Goal: Task Accomplishment & Management: Manage account settings

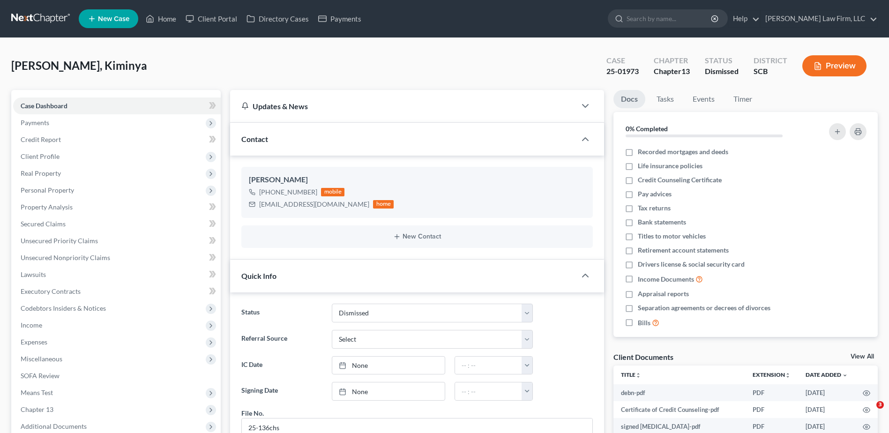
select select "1"
select select "0"
click at [697, 12] on input "search" at bounding box center [669, 18] width 86 height 17
type input "[PERSON_NAME]"
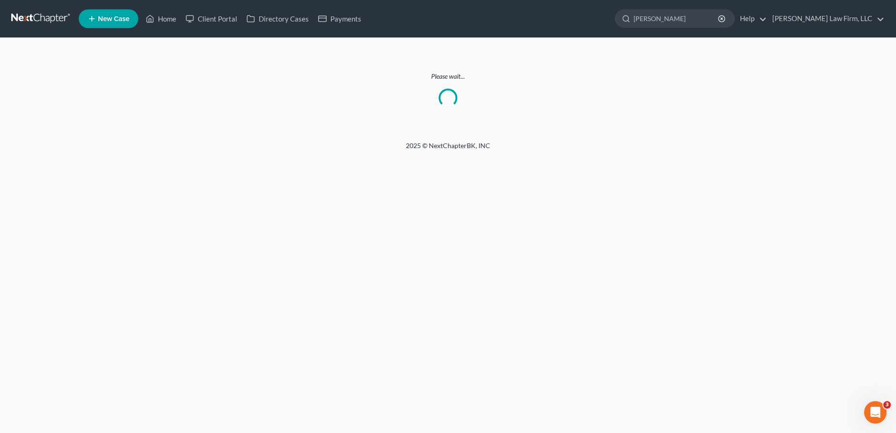
click at [63, 24] on link at bounding box center [41, 18] width 60 height 17
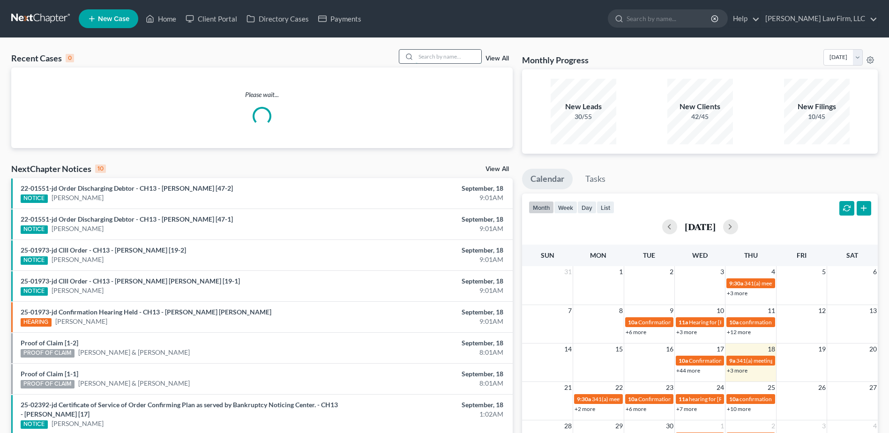
click at [467, 54] on input "search" at bounding box center [448, 57] width 66 height 14
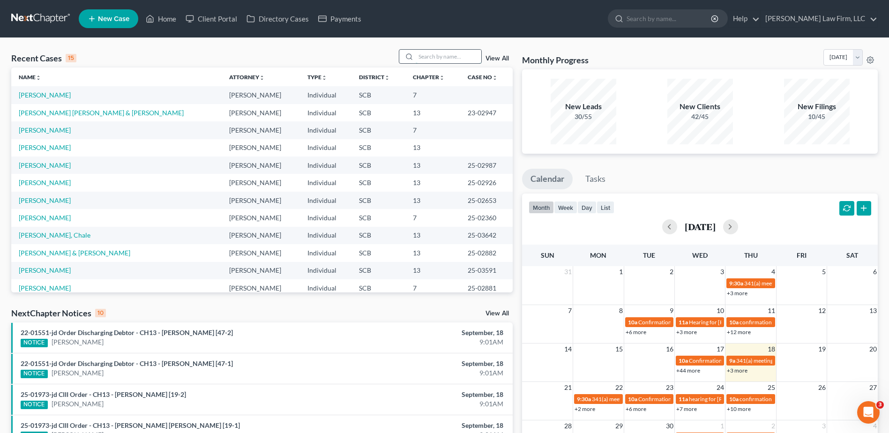
click at [465, 56] on input "search" at bounding box center [448, 57] width 66 height 14
type input "[PERSON_NAME]"
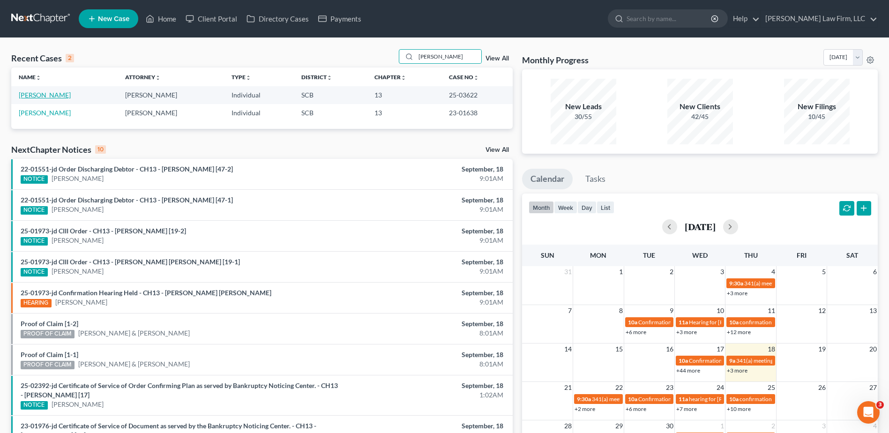
click at [52, 92] on link "Calhoun, Michelle" at bounding box center [45, 95] width 52 height 8
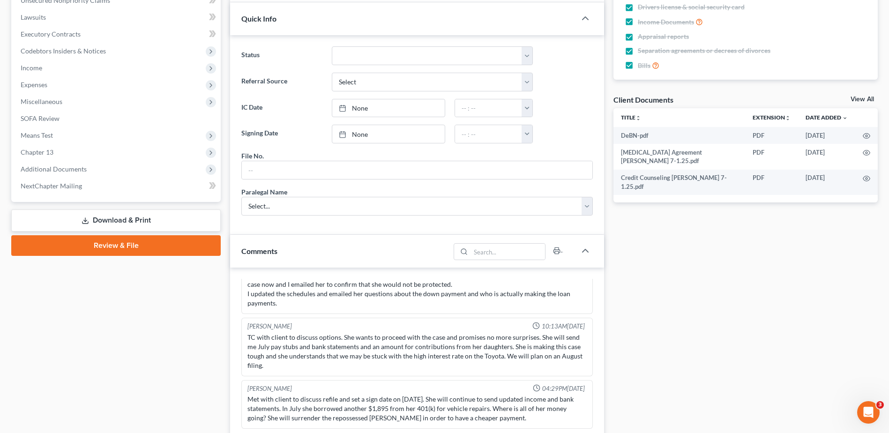
scroll to position [468, 0]
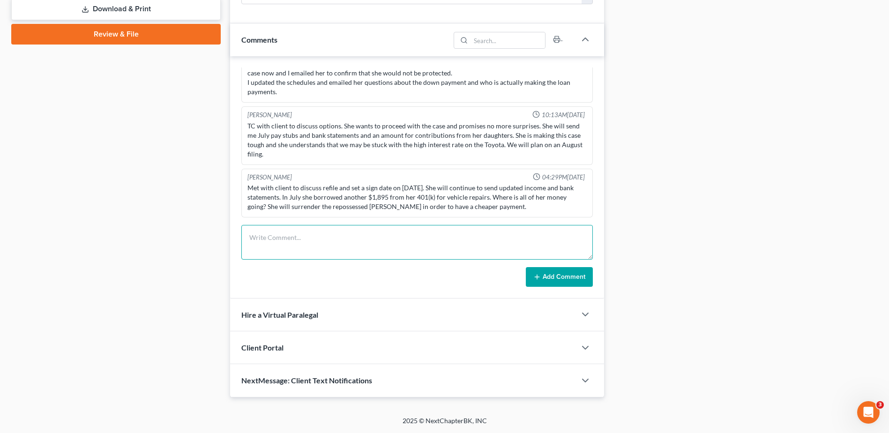
click at [276, 237] on textarea at bounding box center [416, 242] width 351 height 35
type textarea "SCDOR filed proof of claim needing 2021 return. will email client and ask for s…"
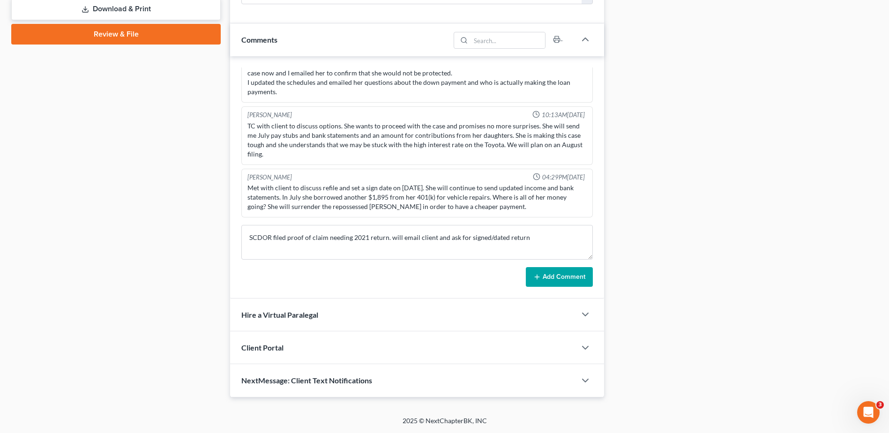
click at [576, 280] on button "Add Comment" at bounding box center [559, 277] width 67 height 20
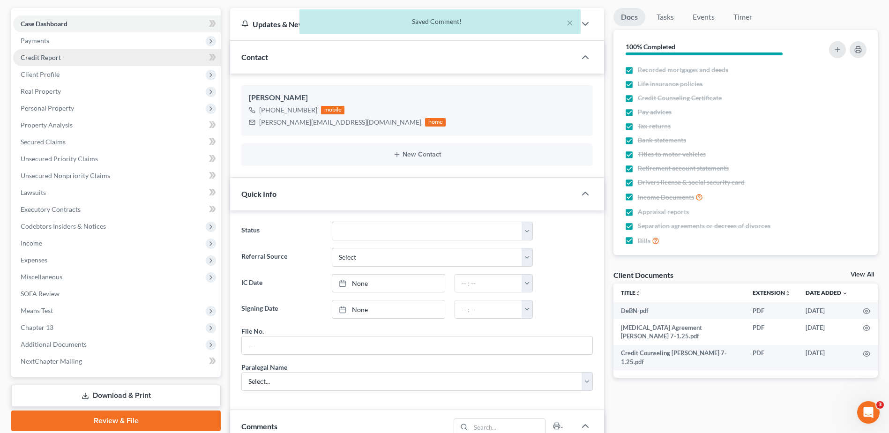
scroll to position [0, 0]
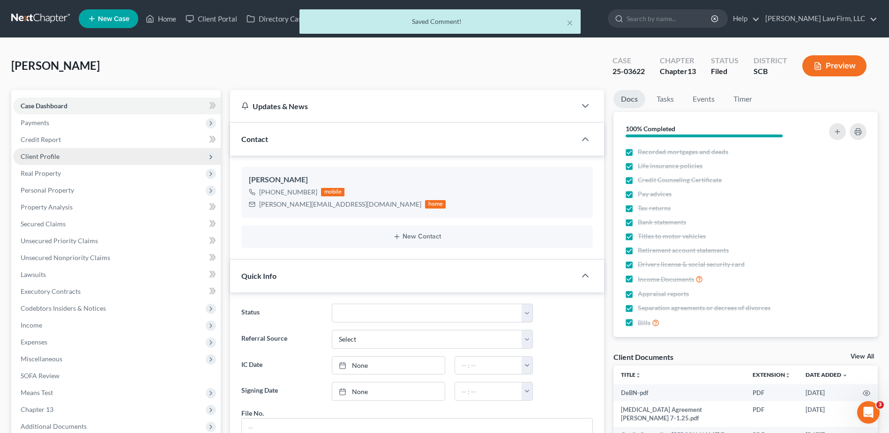
click at [51, 156] on span "Client Profile" at bounding box center [40, 156] width 39 height 8
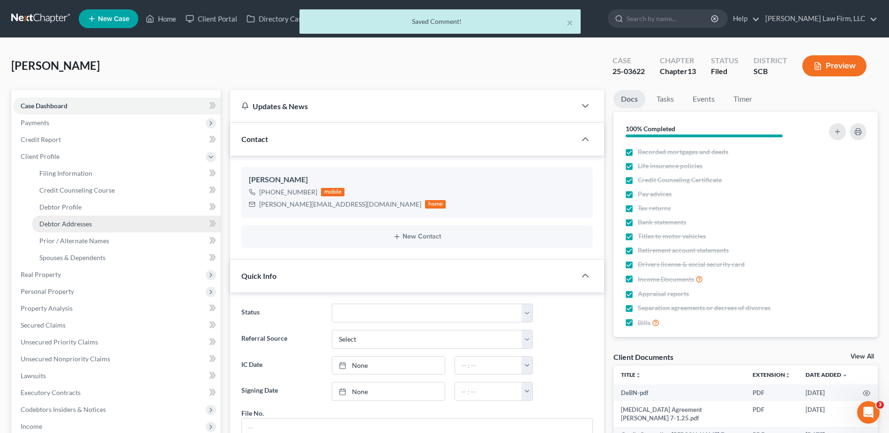
click at [75, 225] on span "Debtor Addresses" at bounding box center [65, 224] width 52 height 8
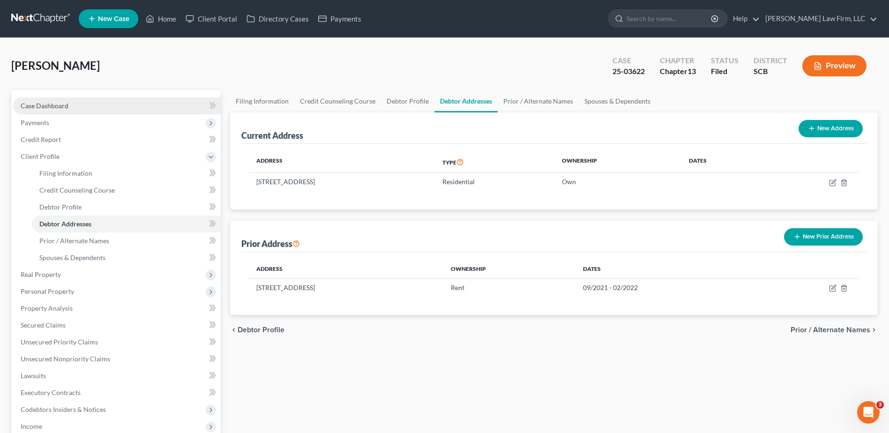
click at [67, 102] on span "Case Dashboard" at bounding box center [45, 106] width 48 height 8
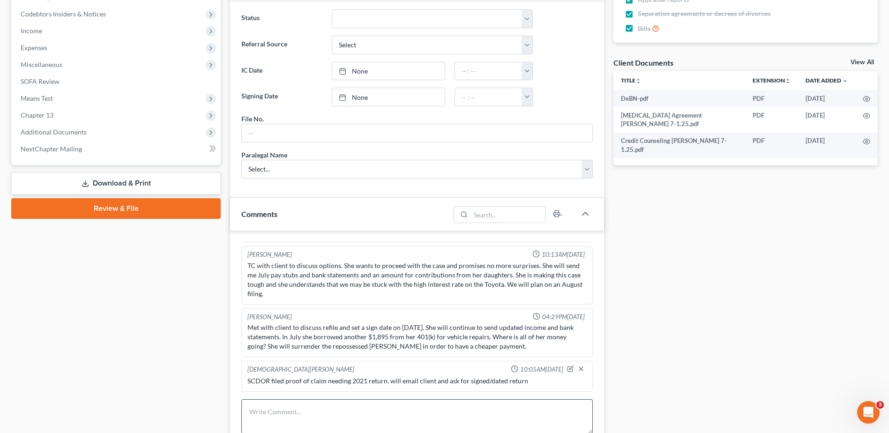
scroll to position [468, 0]
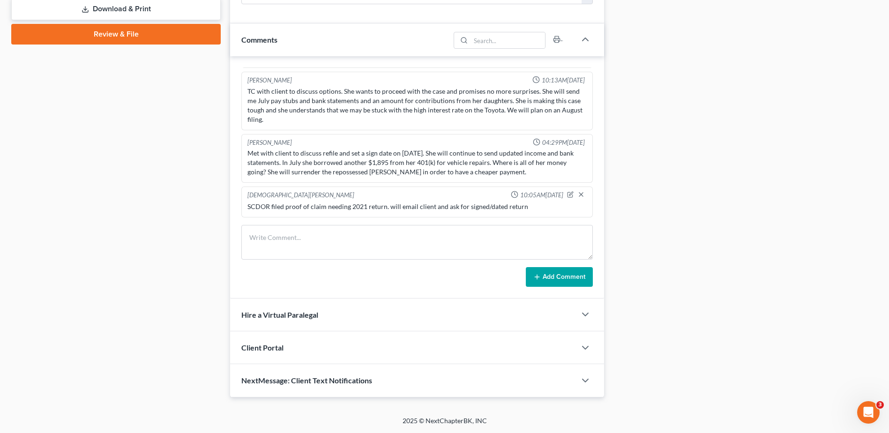
click at [567, 193] on div at bounding box center [578, 195] width 22 height 9
drag, startPoint x: 565, startPoint y: 193, endPoint x: 539, endPoint y: 193, distance: 26.7
click at [569, 193] on icon "button" at bounding box center [571, 194] width 4 height 4
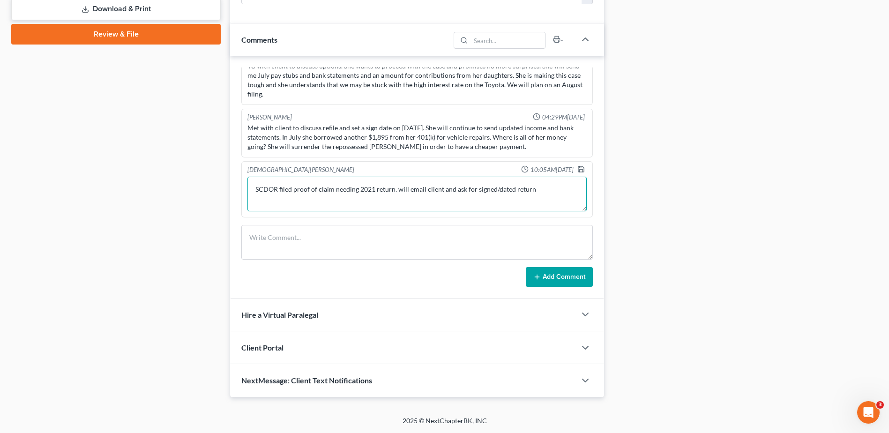
drag, startPoint x: 395, startPoint y: 216, endPoint x: 895, endPoint y: 218, distance: 500.3
click at [755, 216] on div "Updates & News × South Carolina District Notes: Take a look at NextChapter's Di…" at bounding box center [553, 10] width 657 height 776
type textarea "SCDOR filed proof of claim needing 2021 return. but it appears she lived in Cha…"
click at [579, 170] on polyline "button" at bounding box center [580, 171] width 3 height 2
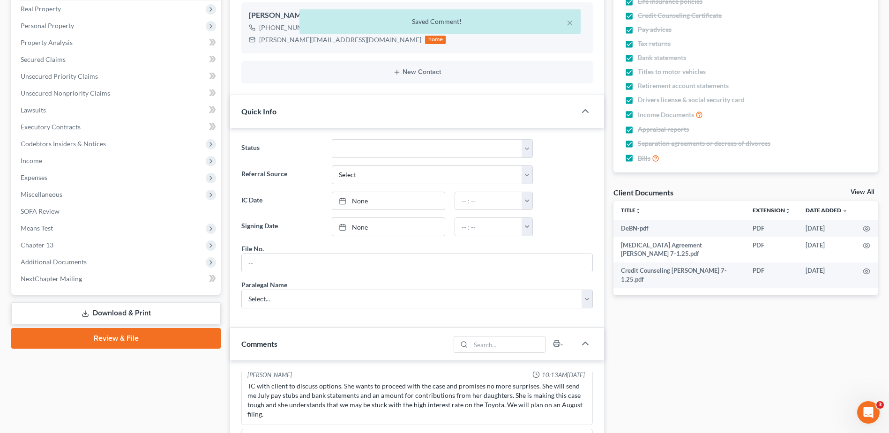
scroll to position [47, 0]
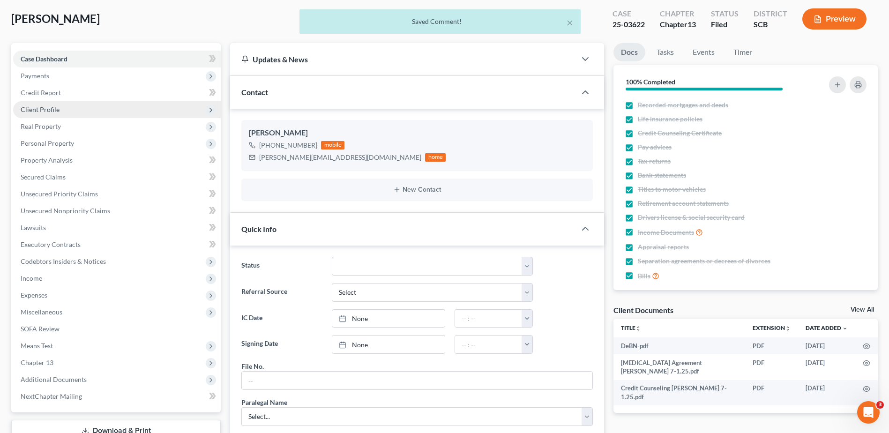
click at [40, 113] on span "Client Profile" at bounding box center [117, 109] width 208 height 17
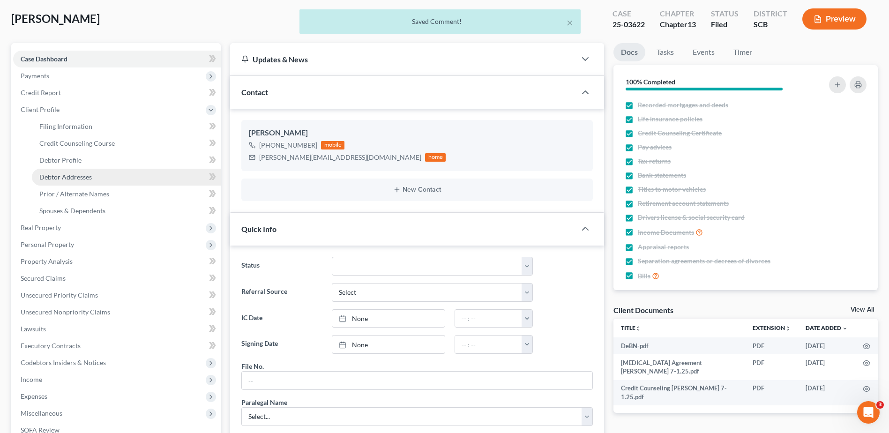
click at [69, 178] on span "Debtor Addresses" at bounding box center [65, 177] width 52 height 8
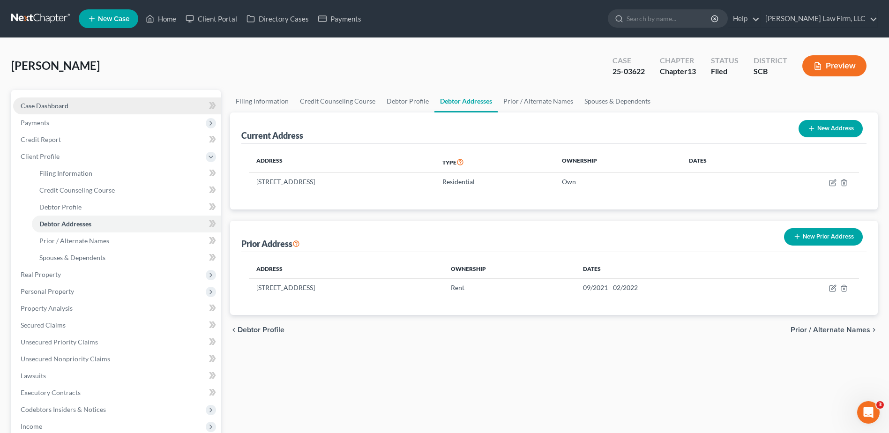
click at [44, 98] on link "Case Dashboard" at bounding box center [117, 105] width 208 height 17
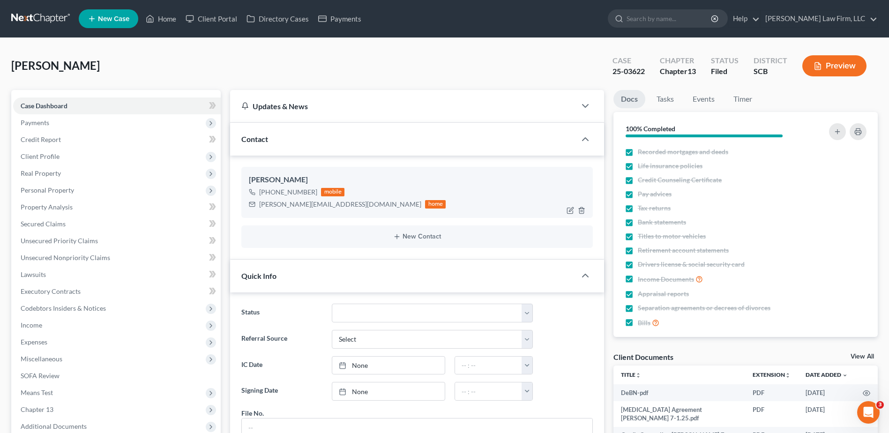
scroll to position [452, 0]
drag, startPoint x: 258, startPoint y: 202, endPoint x: 355, endPoint y: 211, distance: 96.9
click at [355, 211] on div "Michelle Calhoun +1 (980) 244-0082 mobile michelle.calhoun80@yahoo.com home" at bounding box center [416, 192] width 351 height 51
copy div "michelle.calhoun80@yahoo.com"
click at [681, 15] on input "search" at bounding box center [669, 18] width 86 height 17
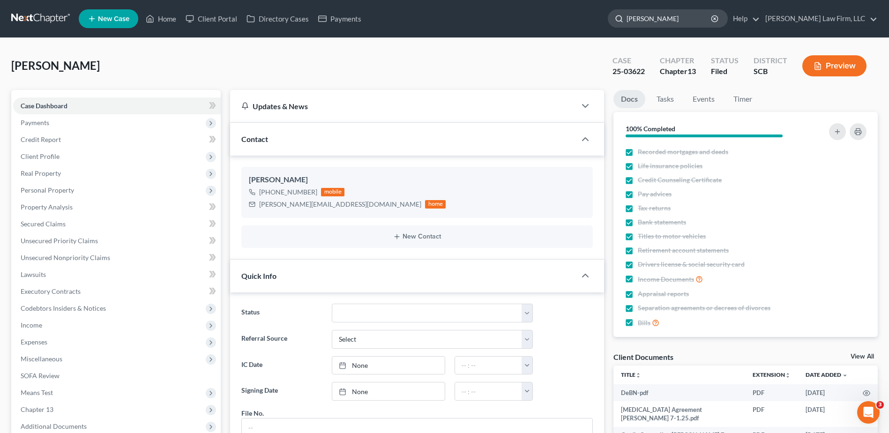
type input "vaughn"
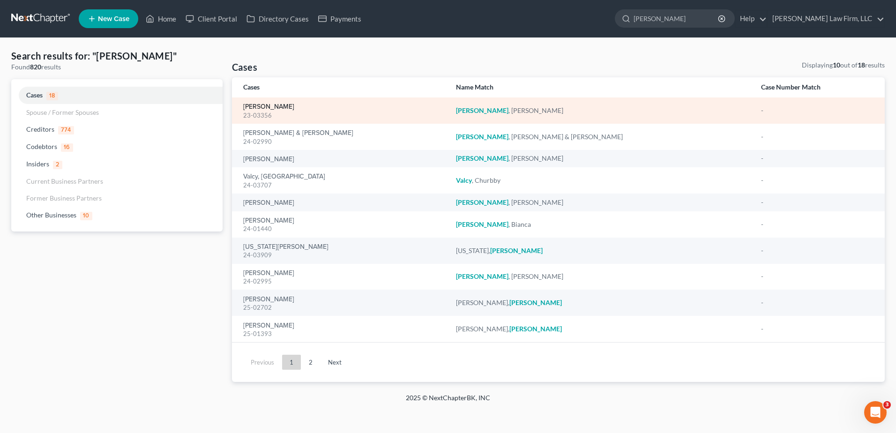
click at [275, 107] on link "Vaughn, Gregory" at bounding box center [268, 107] width 51 height 7
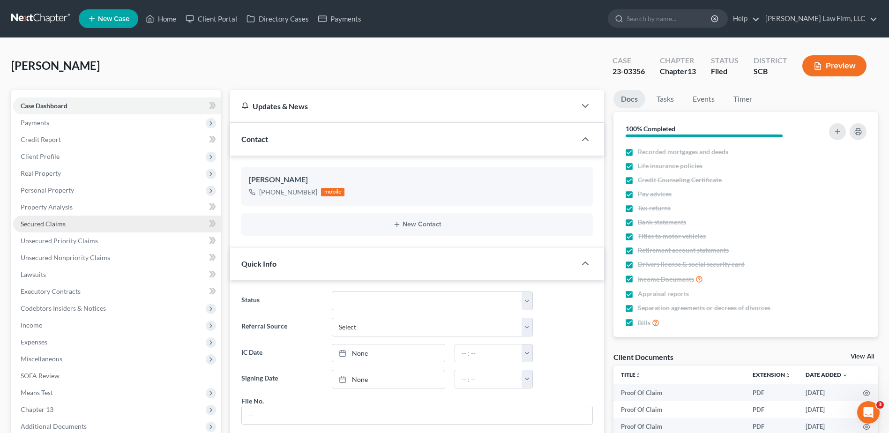
scroll to position [563, 0]
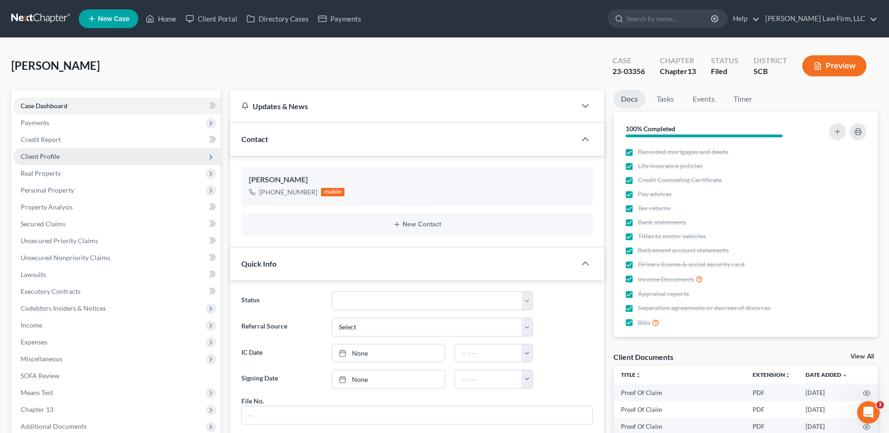
click at [42, 158] on span "Client Profile" at bounding box center [40, 156] width 39 height 8
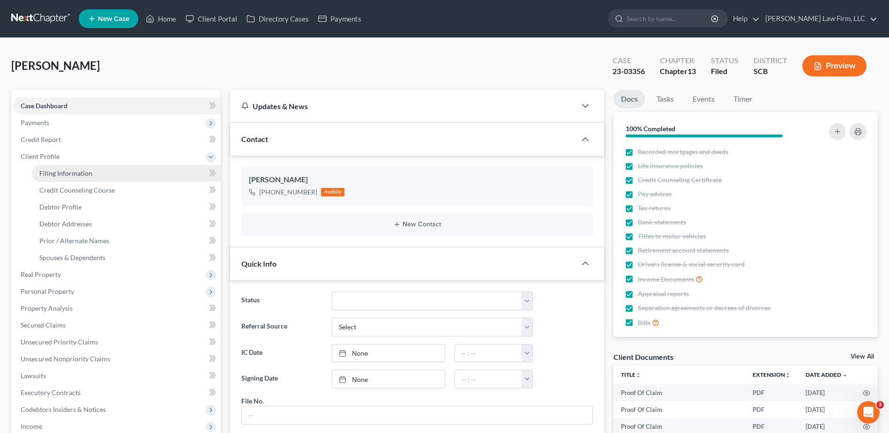
click at [69, 179] on link "Filing Information" at bounding box center [126, 173] width 189 height 17
select select "1"
select select "0"
select select "3"
select select "1"
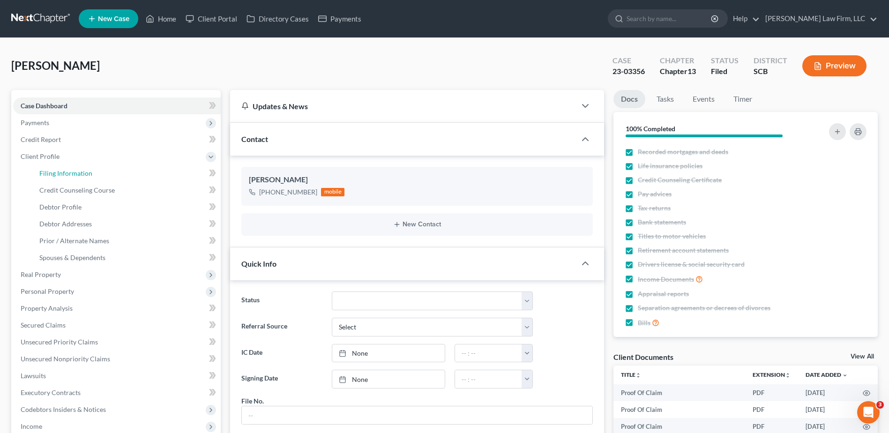
select select "42"
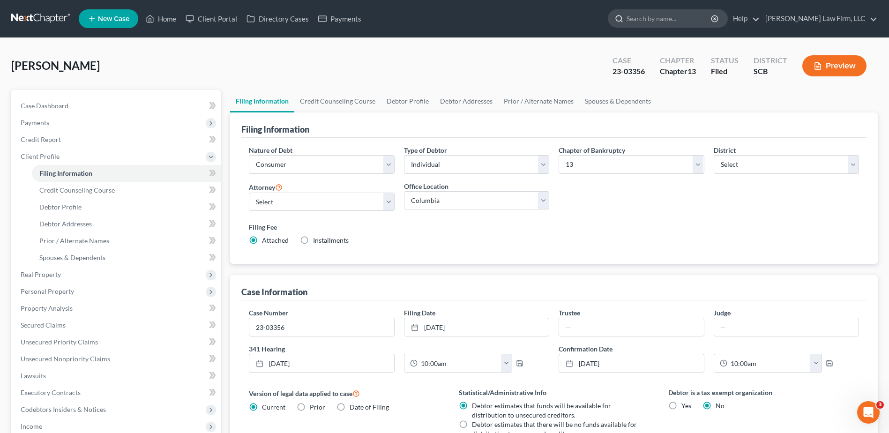
click at [684, 19] on input "search" at bounding box center [669, 18] width 86 height 17
type input "chrysler"
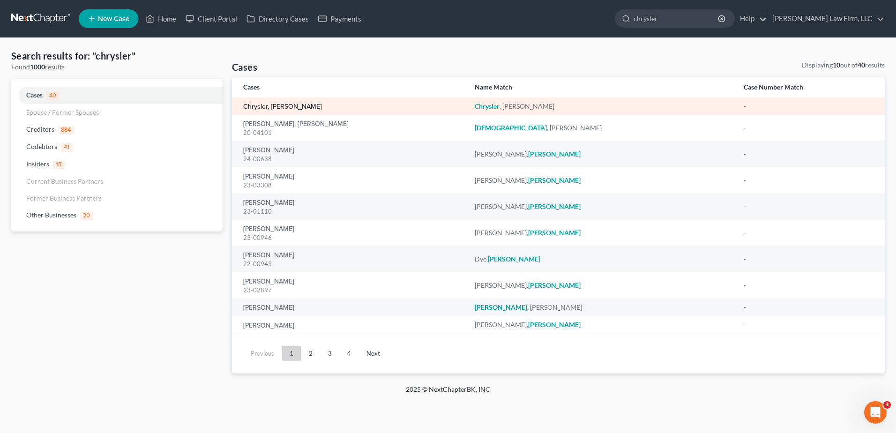
click at [281, 110] on link "Chrysler, Jennifer" at bounding box center [282, 107] width 79 height 7
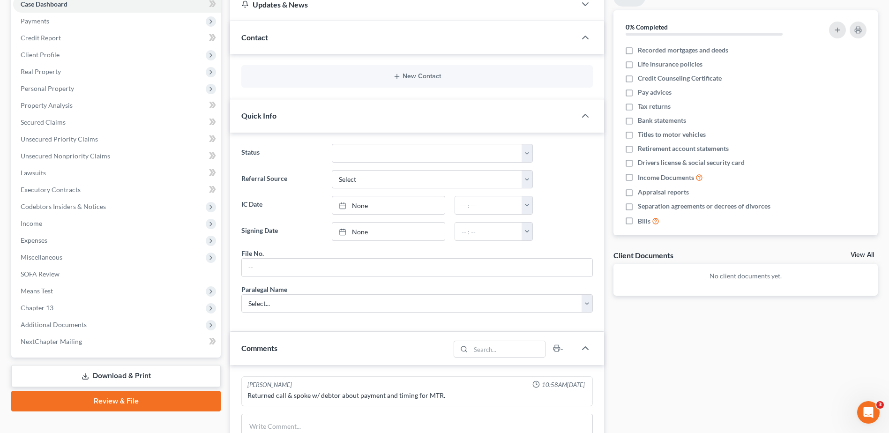
scroll to position [234, 0]
